Goal: Information Seeking & Learning: Learn about a topic

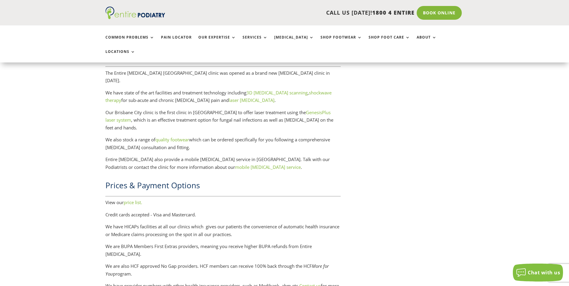
scroll to position [1170, 0]
click at [133, 201] on link "price list." at bounding box center [133, 204] width 19 height 6
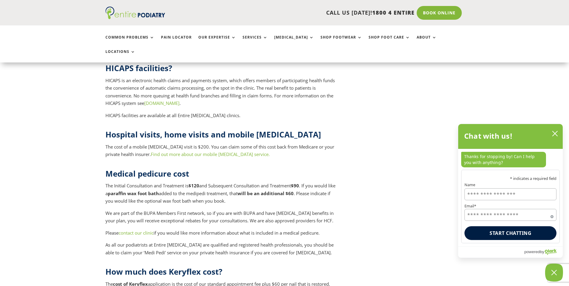
scroll to position [2244, 0]
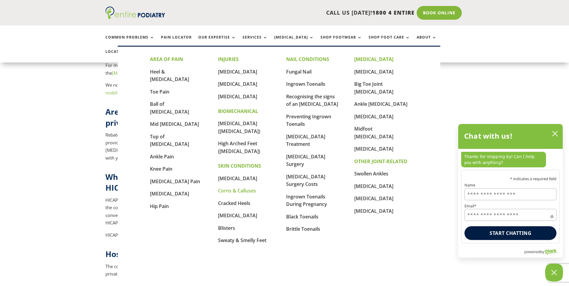
click at [225, 187] on link "Corns & Calluses" at bounding box center [237, 190] width 38 height 7
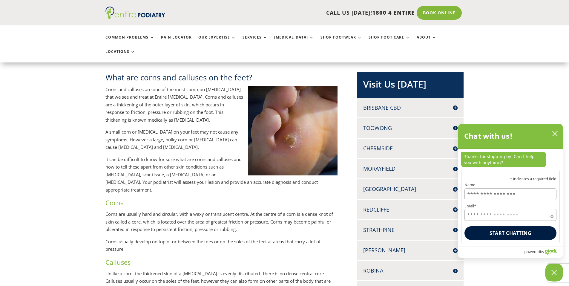
scroll to position [119, 0]
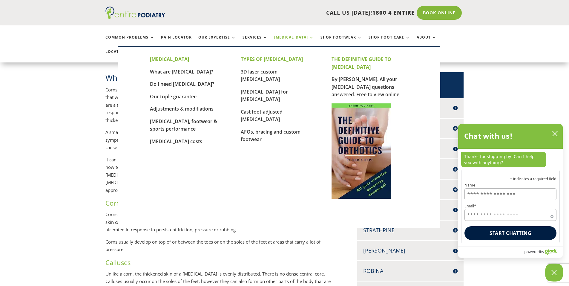
click at [281, 38] on link "[MEDICAL_DATA]" at bounding box center [294, 41] width 40 height 13
